Goal: Task Accomplishment & Management: Manage account settings

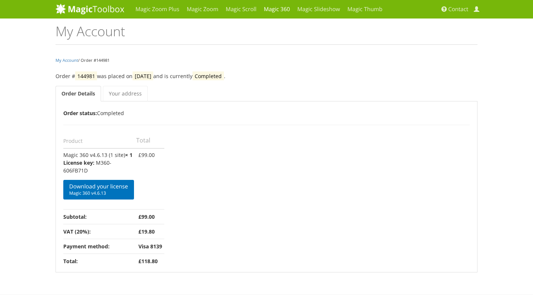
click at [288, 7] on link "Magic 360" at bounding box center [277, 9] width 34 height 19
click at [276, 10] on link "Magic 360" at bounding box center [277, 9] width 34 height 19
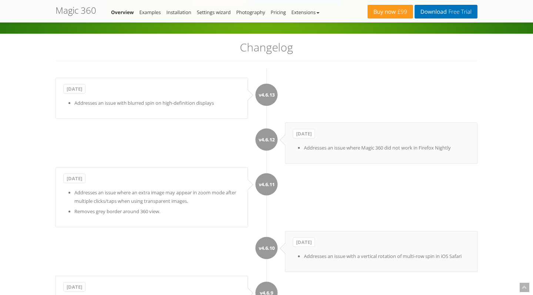
scroll to position [1505, 0]
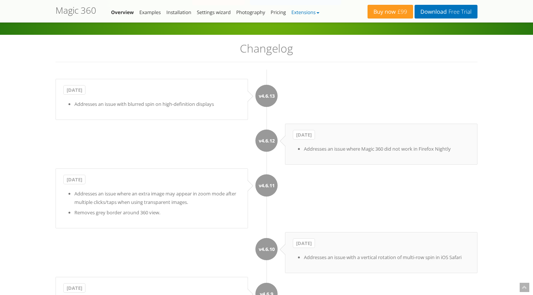
click at [313, 12] on link "Extensions" at bounding box center [305, 12] width 28 height 7
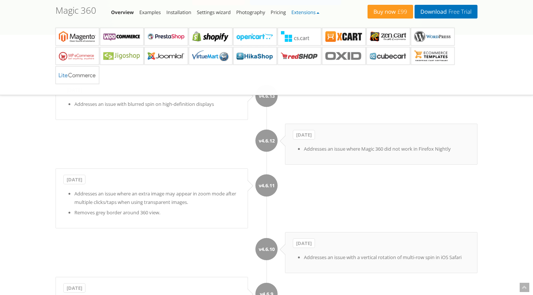
click at [313, 12] on link "Extensions" at bounding box center [305, 12] width 28 height 7
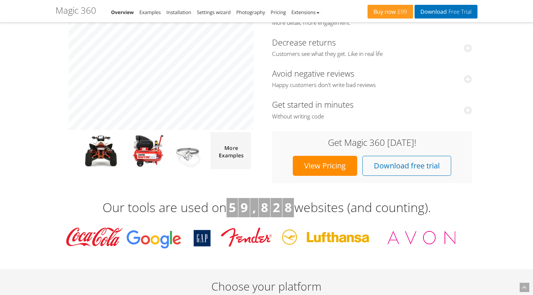
scroll to position [25, 0]
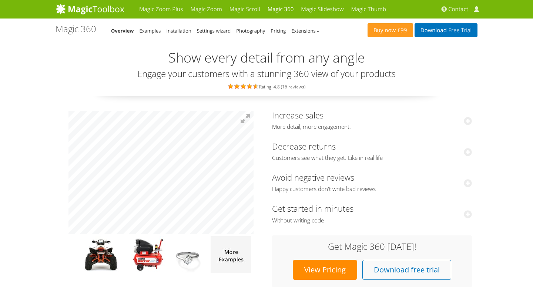
click at [457, 64] on h2 "Show every detail from any angle" at bounding box center [267, 57] width 422 height 15
click at [397, 31] on span "£99" at bounding box center [401, 30] width 11 height 6
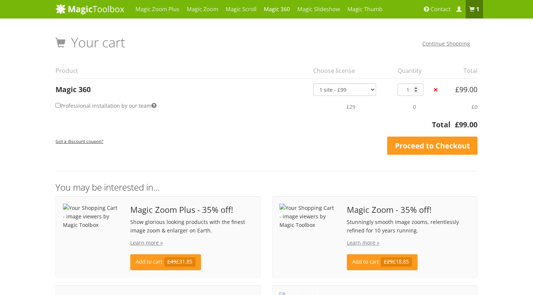
click at [280, 10] on link "Magic 360" at bounding box center [277, 9] width 34 height 19
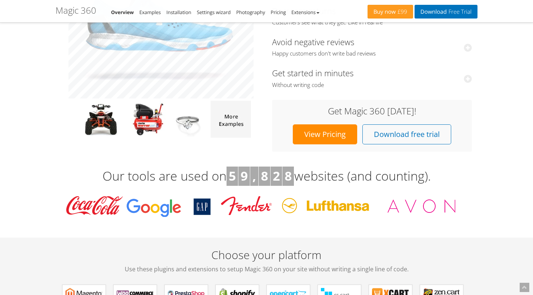
scroll to position [135, 0]
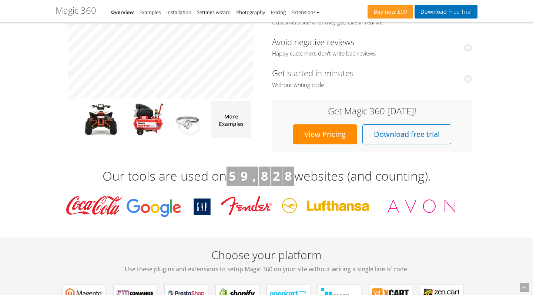
click at [330, 132] on link "View Pricing" at bounding box center [325, 134] width 64 height 20
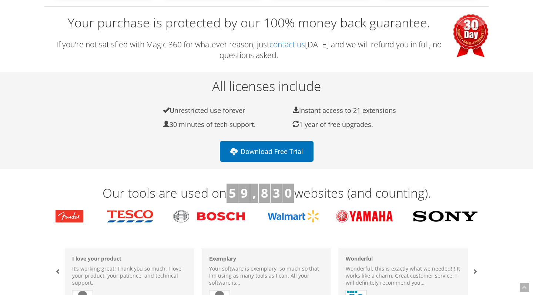
scroll to position [214, 0]
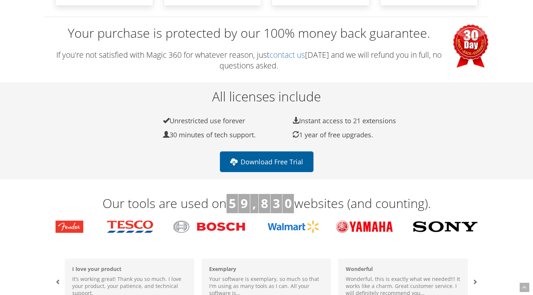
click at [275, 161] on link "Download Free Trial" at bounding box center [267, 161] width 94 height 21
click at [323, 39] on h3 "Your purchase is protected by our 100% money back guarantee." at bounding box center [266, 33] width 444 height 18
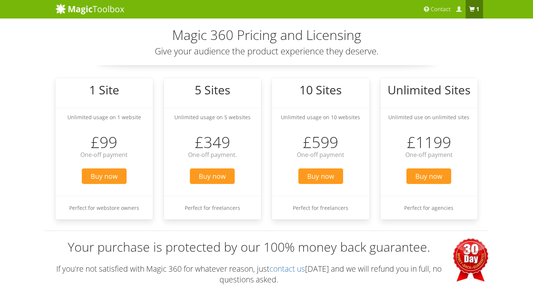
scroll to position [0, 0]
click at [475, 11] on span at bounding box center [472, 10] width 6 height 6
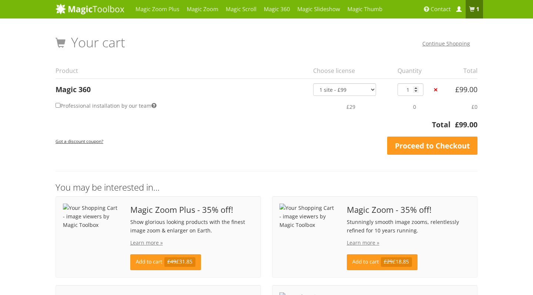
click at [460, 9] on span at bounding box center [459, 10] width 6 height 6
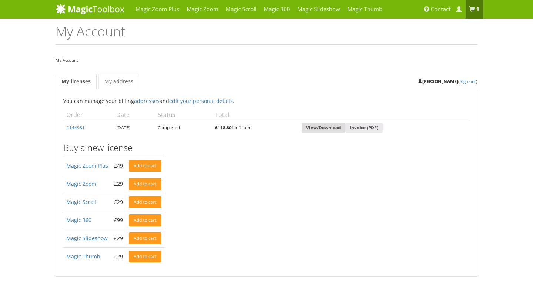
click at [340, 128] on link "View/Download" at bounding box center [324, 128] width 44 height 10
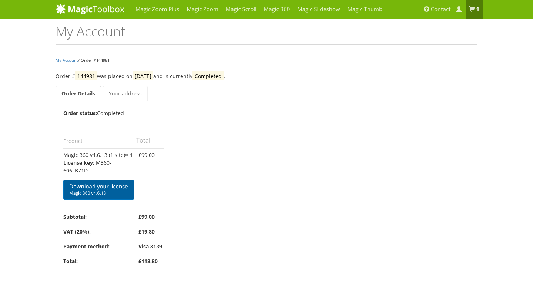
click at [114, 190] on span "Magic 360 v4.6.13" at bounding box center [98, 193] width 59 height 6
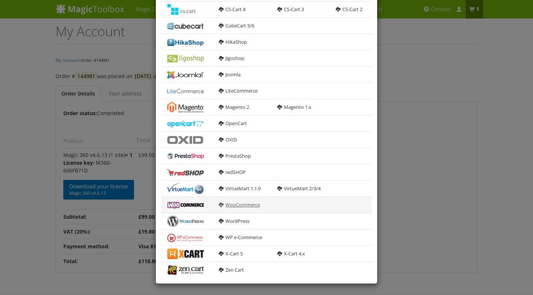
scroll to position [96, 0]
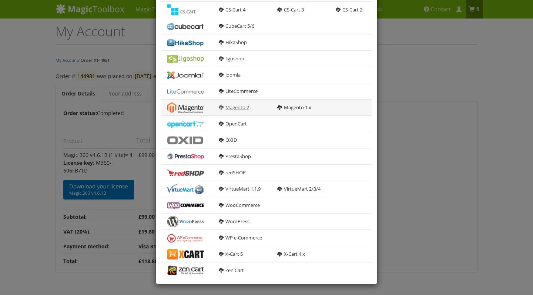
click at [235, 107] on link "Magento 2" at bounding box center [234, 107] width 30 height 7
click at [424, 94] on div "× Download Magic 360 4.6.13 General HTML version For manual integration magic36…" at bounding box center [266, 147] width 533 height 295
